Goal: Information Seeking & Learning: Check status

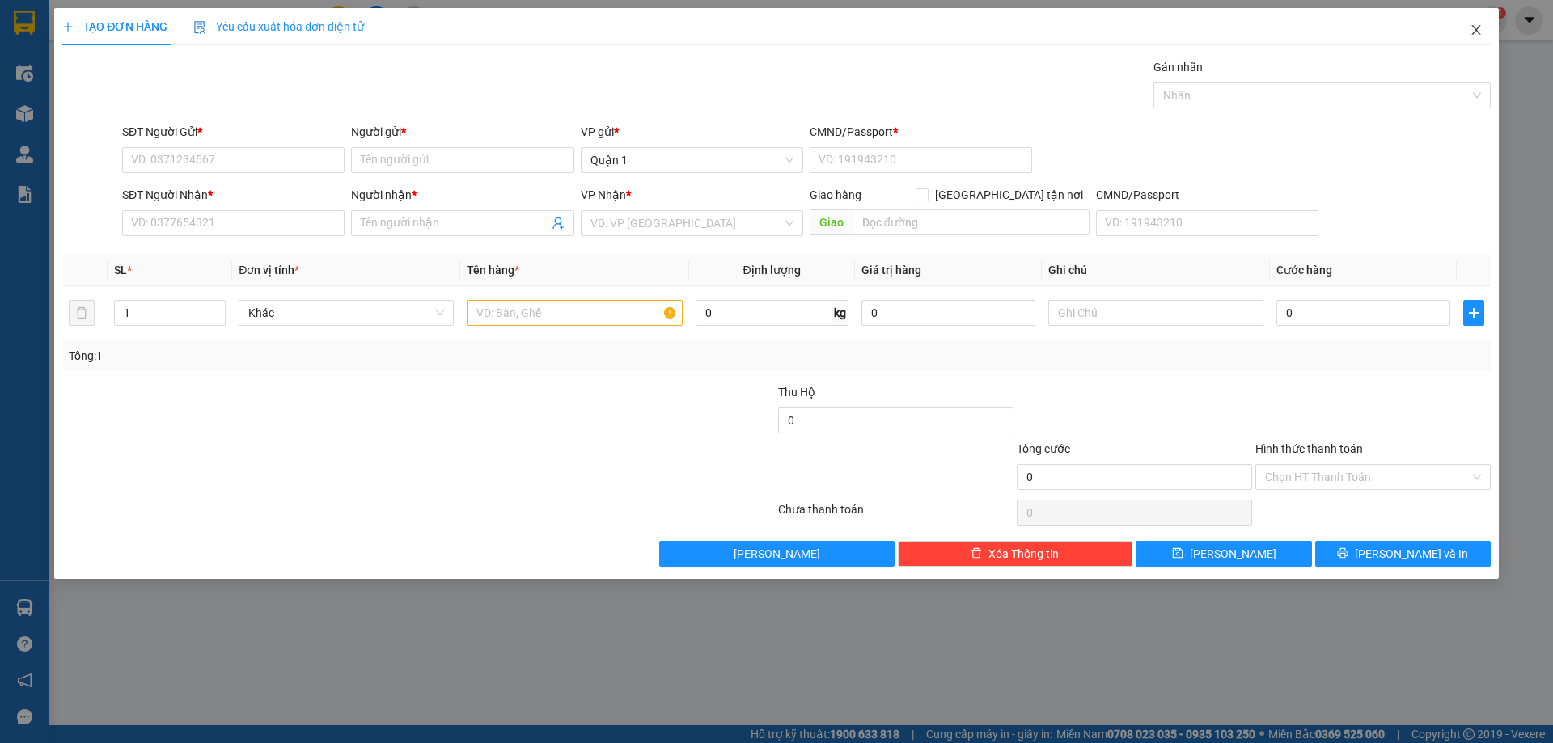
click at [1480, 32] on icon "close" at bounding box center [1475, 29] width 13 height 13
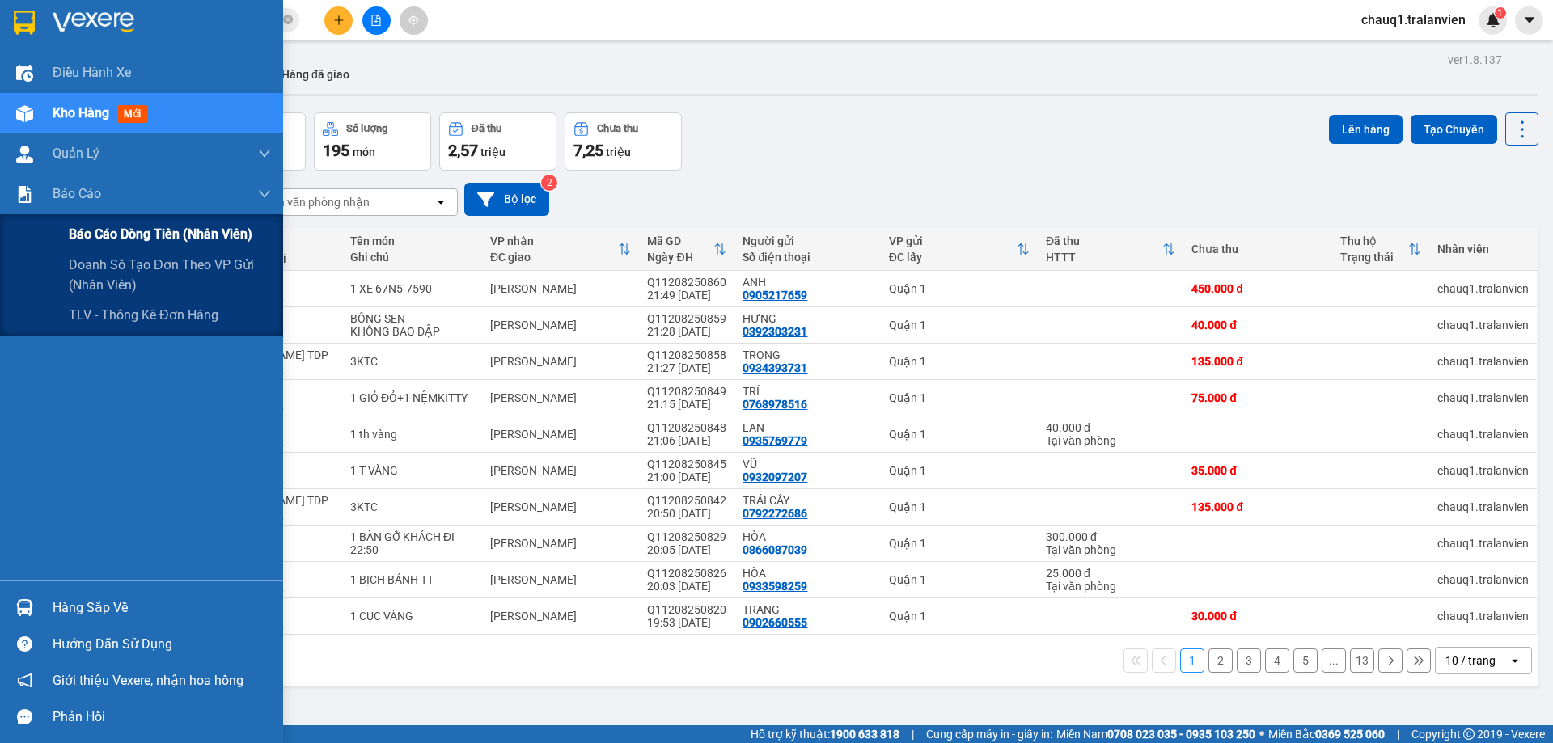
click at [80, 230] on span "Báo cáo dòng tiền (nhân viên)" at bounding box center [161, 234] width 184 height 20
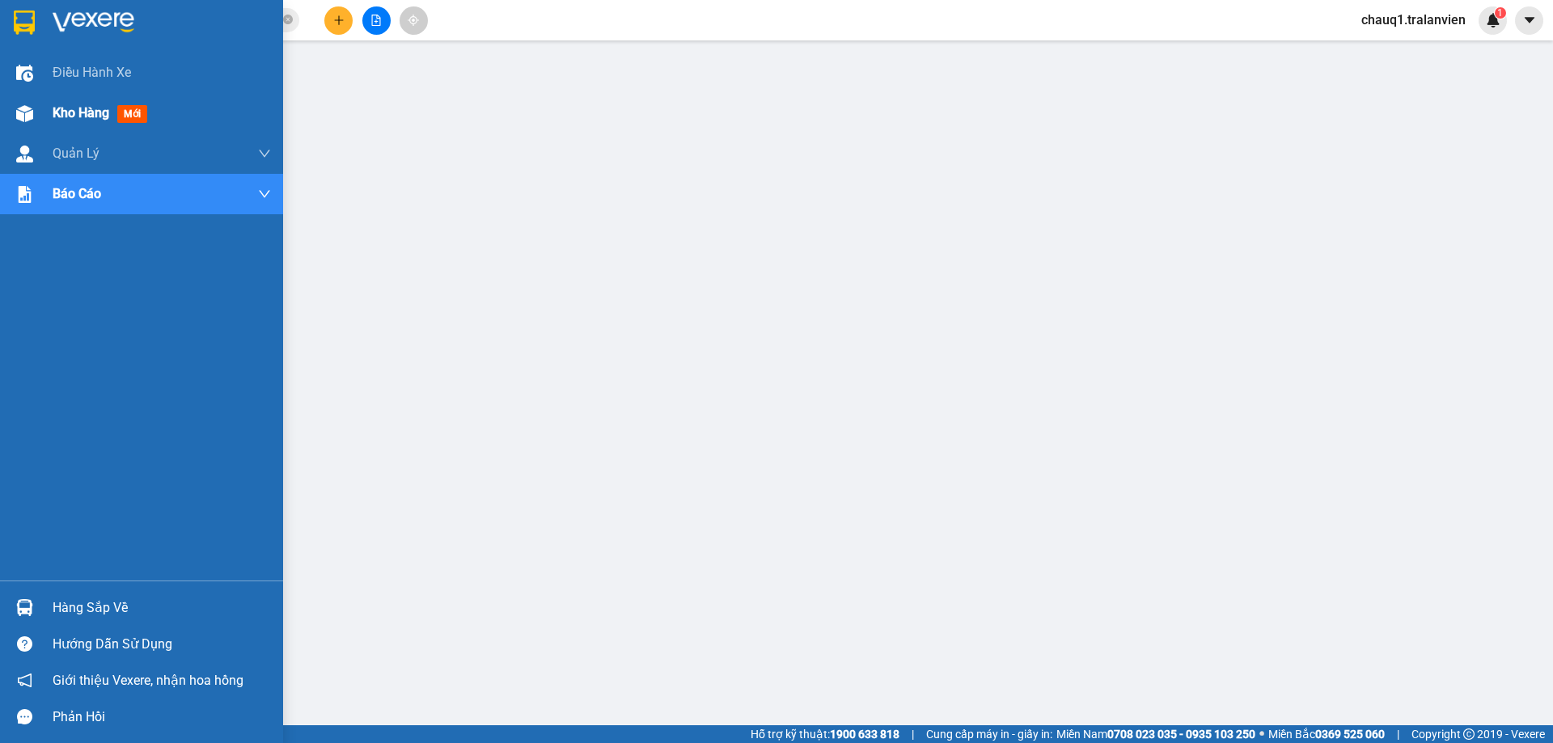
click at [66, 107] on span "Kho hàng" at bounding box center [81, 112] width 57 height 15
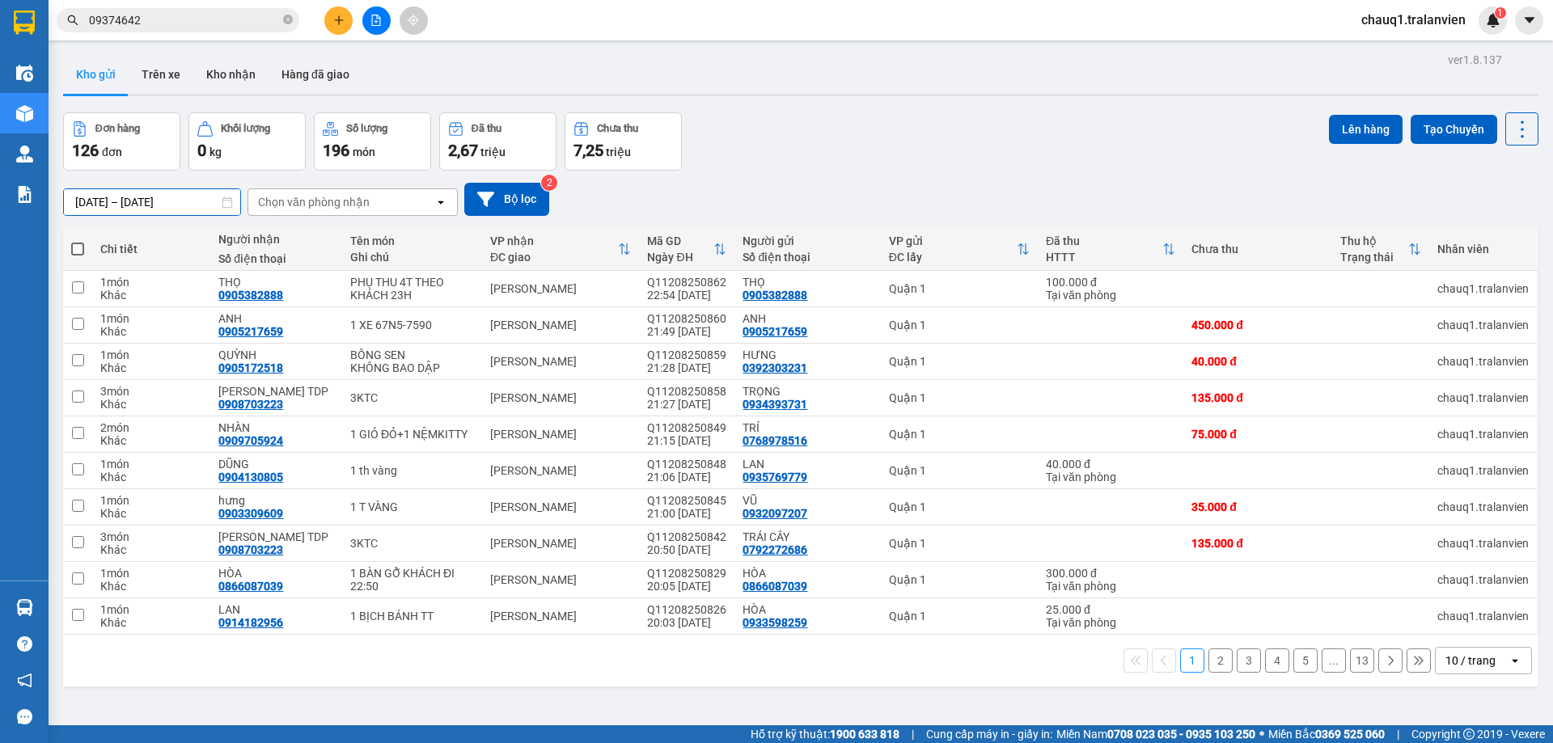
click at [135, 205] on input "[DATE] – [DATE]" at bounding box center [152, 202] width 176 height 26
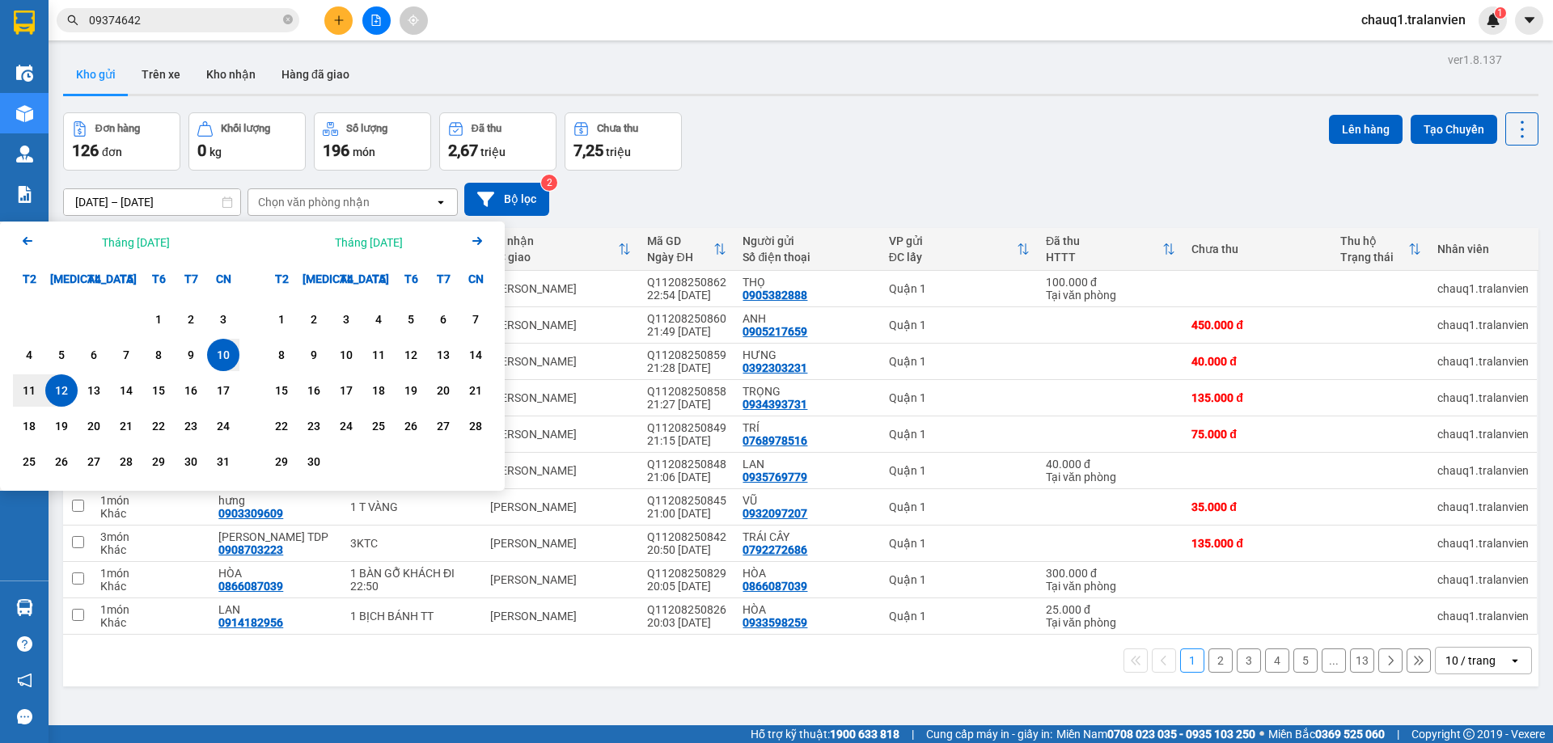
click at [62, 382] on div "12" at bounding box center [61, 390] width 23 height 19
type input "[DATE] – [DATE]"
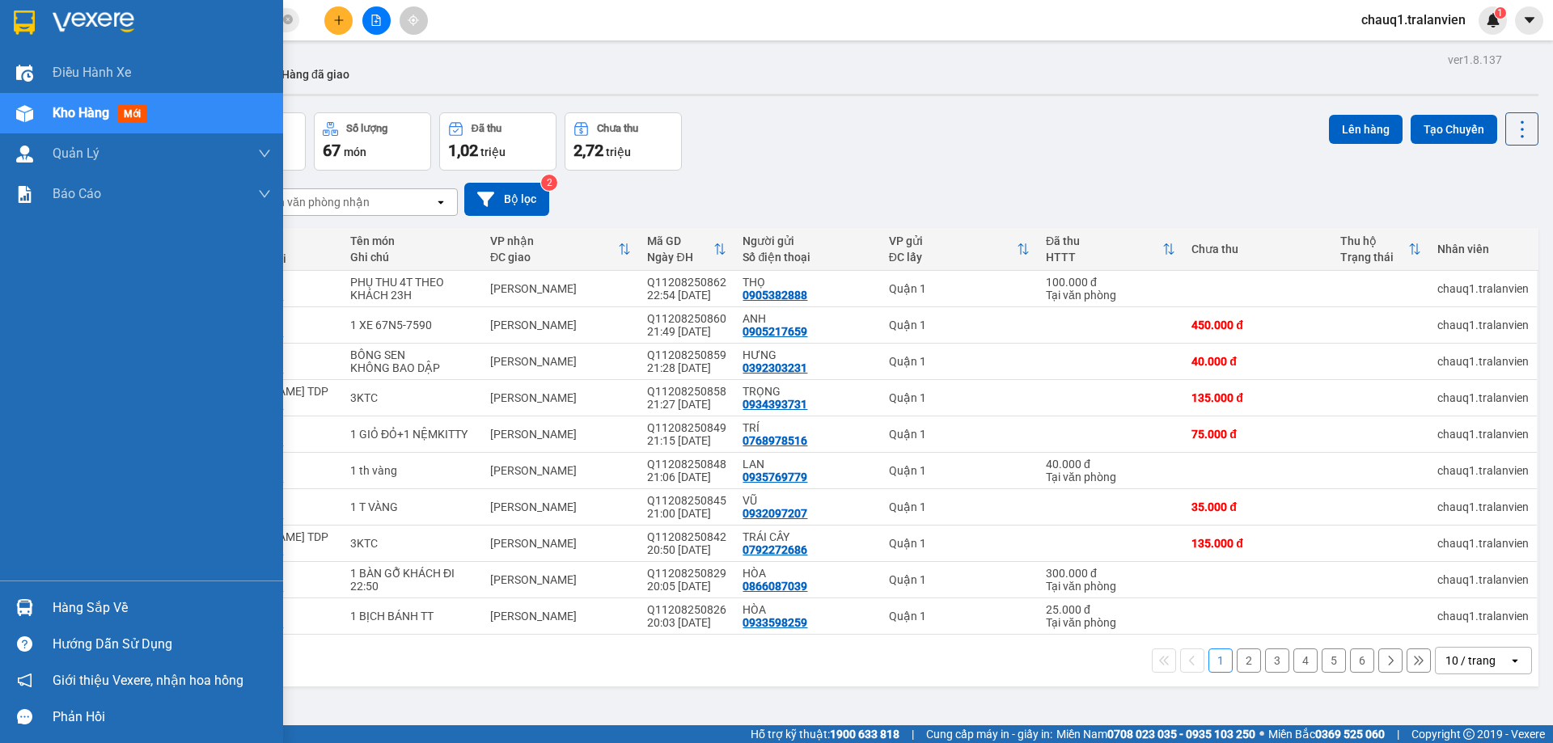
drag, startPoint x: 94, startPoint y: 120, endPoint x: 103, endPoint y: 105, distance: 17.8
click at [96, 116] on span "Kho hàng" at bounding box center [81, 112] width 57 height 15
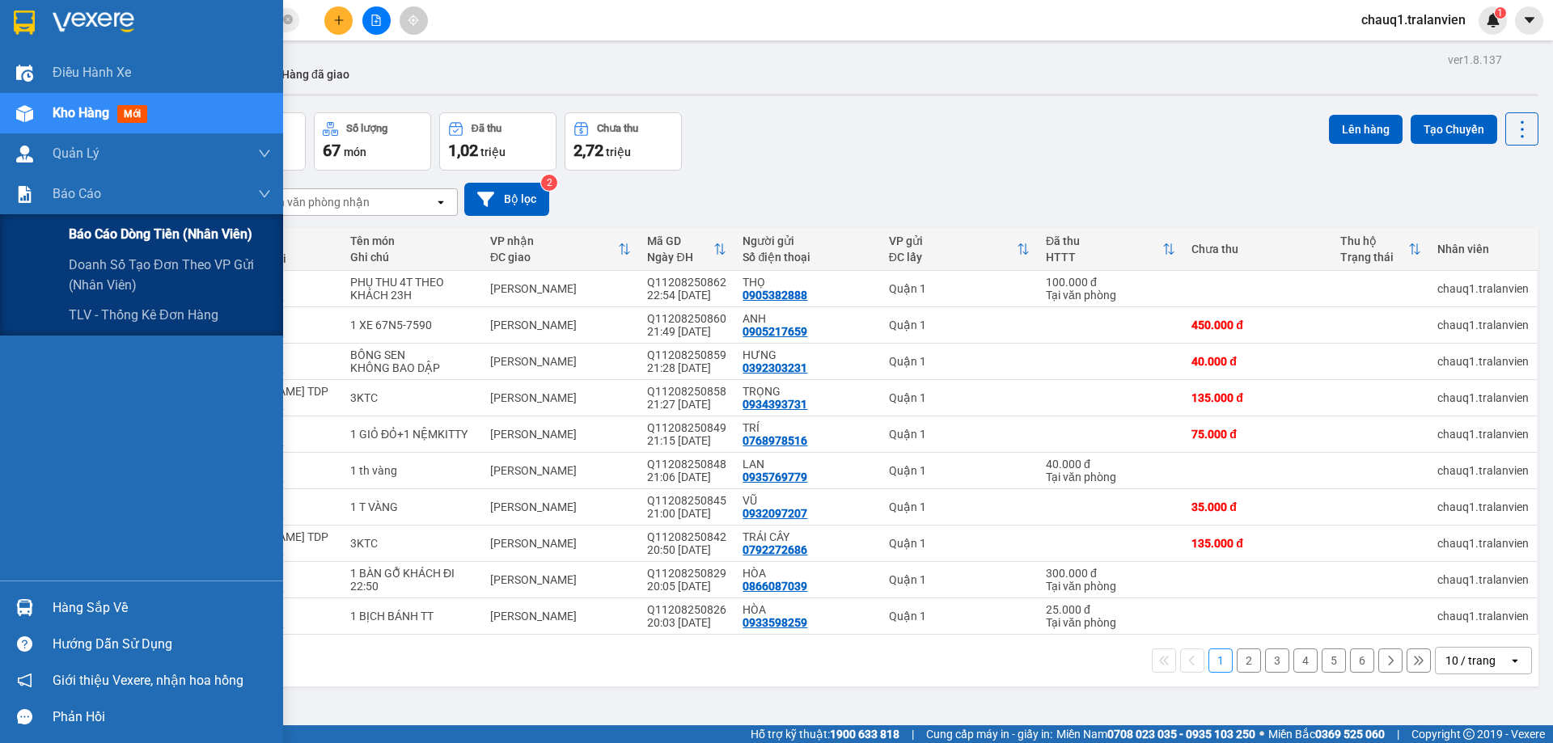
click at [88, 233] on span "Báo cáo dòng tiền (nhân viên)" at bounding box center [161, 234] width 184 height 20
